Goal: Book appointment/travel/reservation

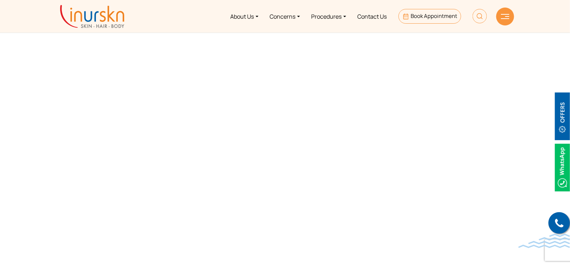
click at [91, 15] on img at bounding box center [92, 16] width 64 height 23
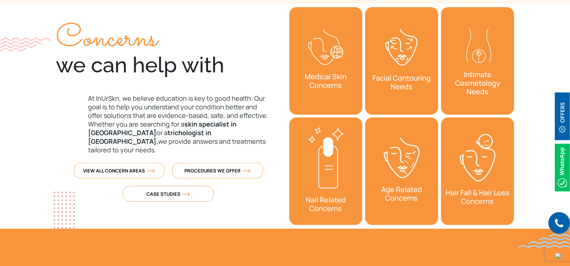
click at [393, 81] on link "Facial Contouring Needs" at bounding box center [401, 60] width 73 height 107
